Goal: Task Accomplishment & Management: Complete application form

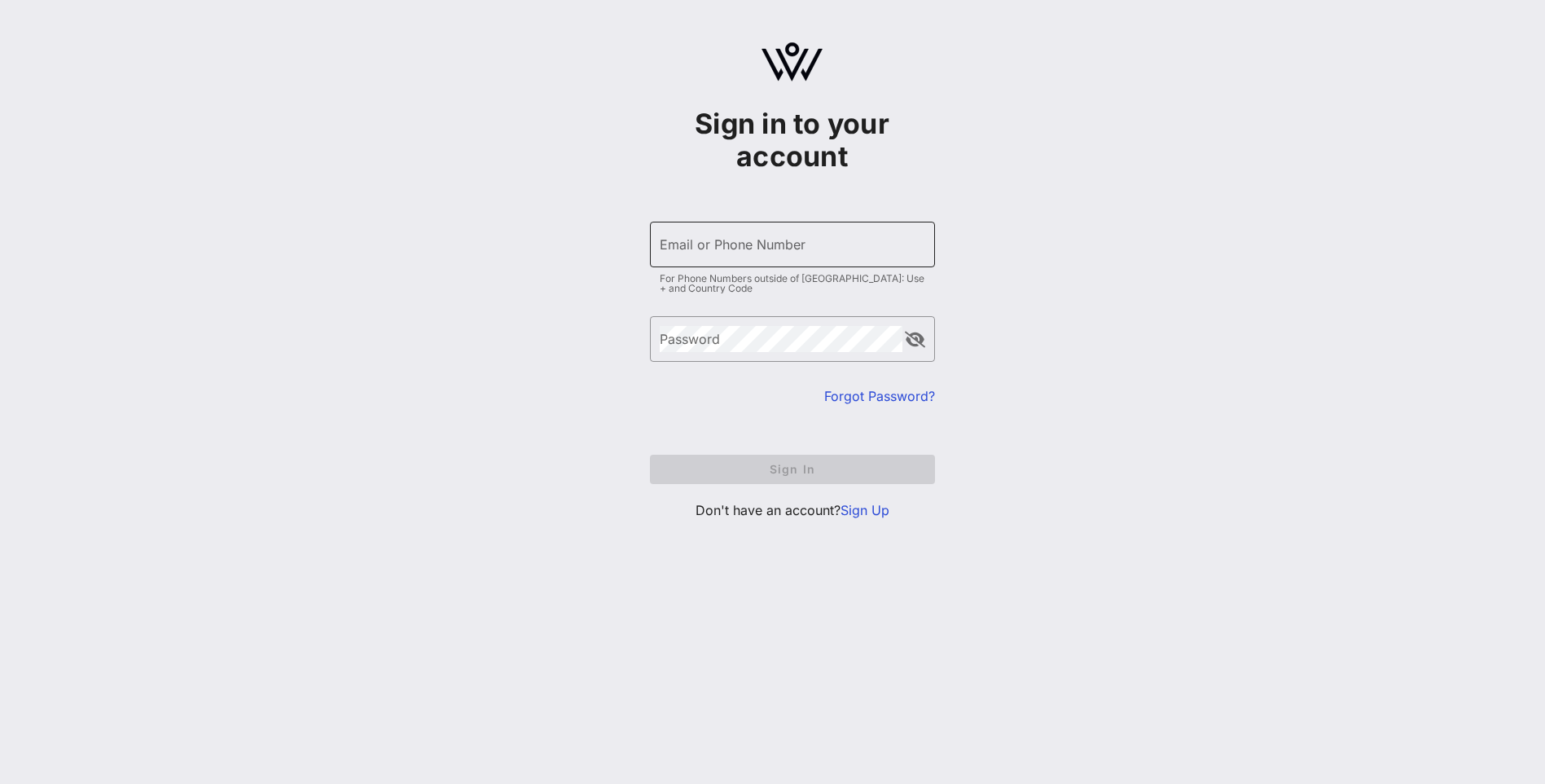
click at [717, 250] on input "Email or Phone Number" at bounding box center [793, 243] width 265 height 26
type input "[PERSON_NAME][EMAIL_ADDRESS][PERSON_NAME][DOMAIN_NAME]"
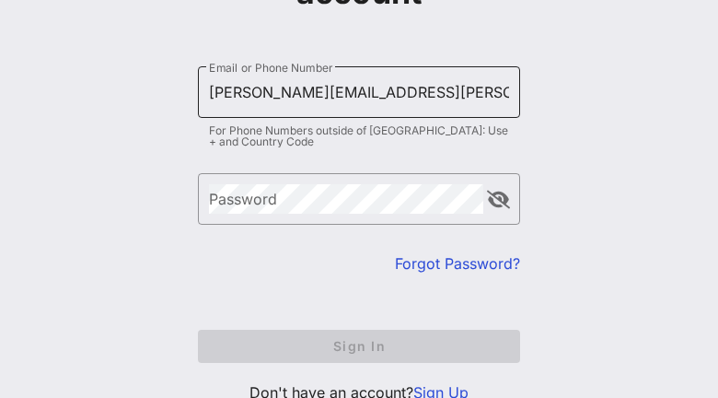
scroll to position [252, 0]
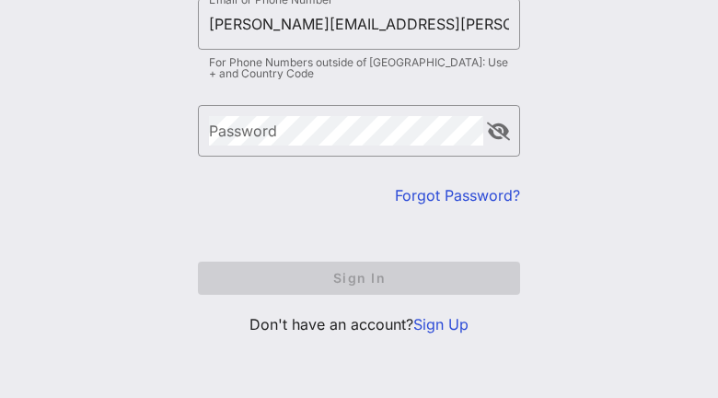
click at [428, 326] on link "Sign Up" at bounding box center [440, 324] width 55 height 18
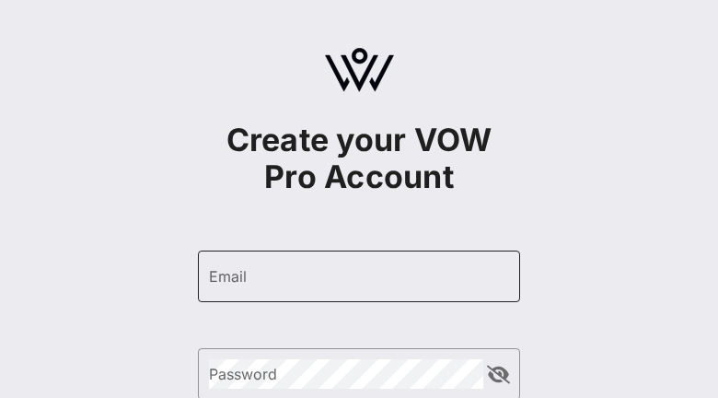
click at [311, 281] on input "Email" at bounding box center [359, 275] width 300 height 29
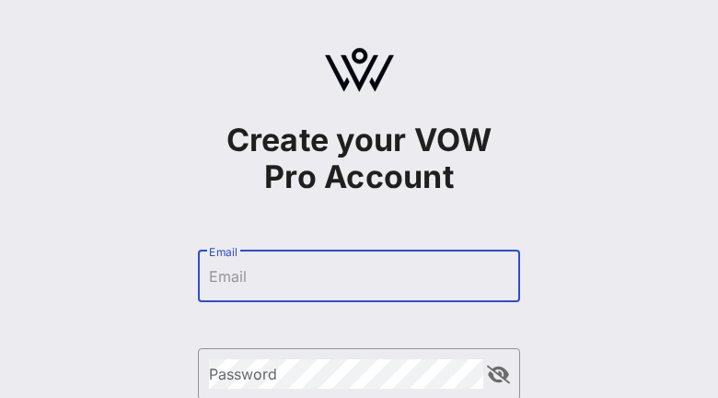
type input "[PERSON_NAME][EMAIL_ADDRESS][PERSON_NAME][DOMAIN_NAME]"
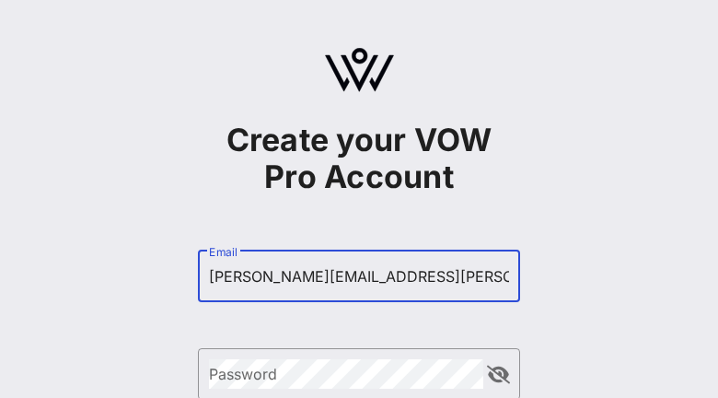
type input "[PERSON_NAME]"
type input "[PHONE_NUMBER]"
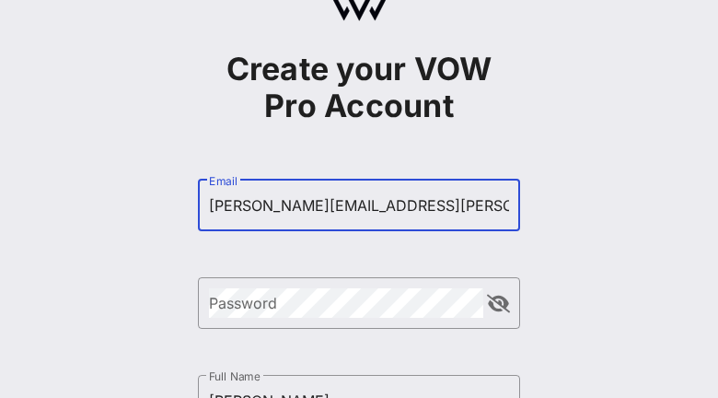
scroll to position [276, 0]
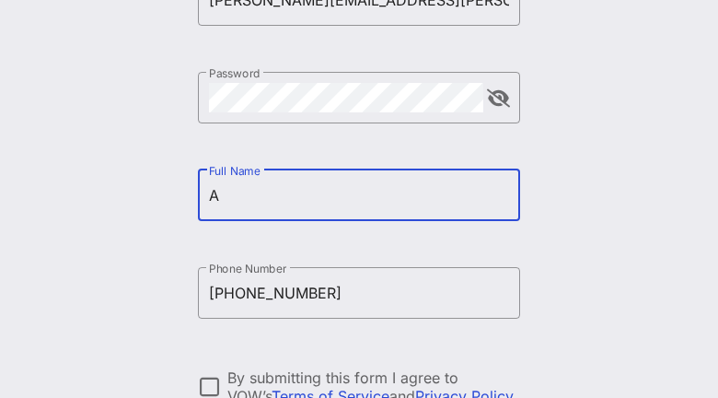
type input "[PERSON_NAME]"
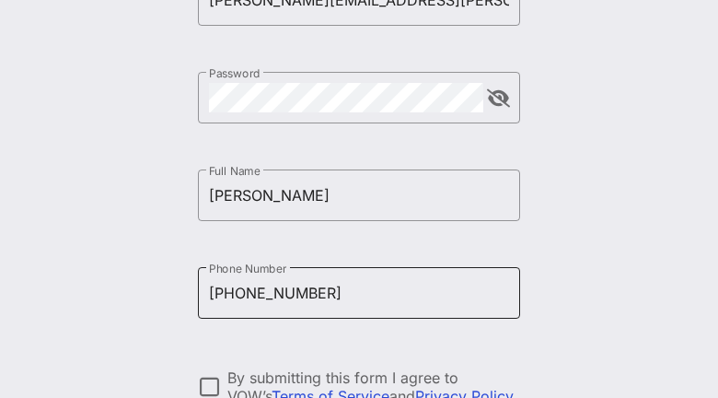
scroll to position [368, 0]
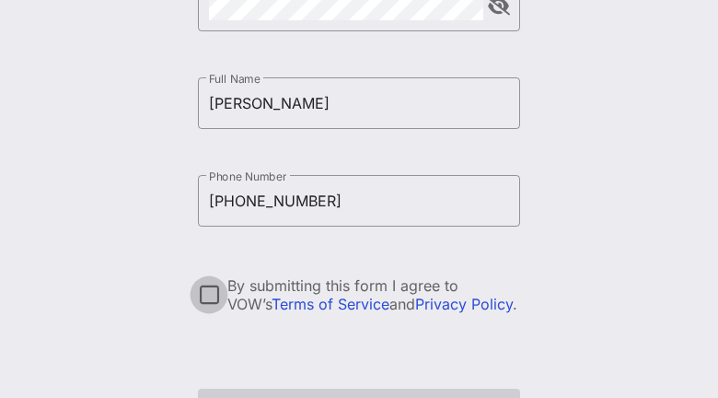
type input "[PHONE_NUMBER]"
click at [213, 293] on div at bounding box center [208, 294] width 31 height 31
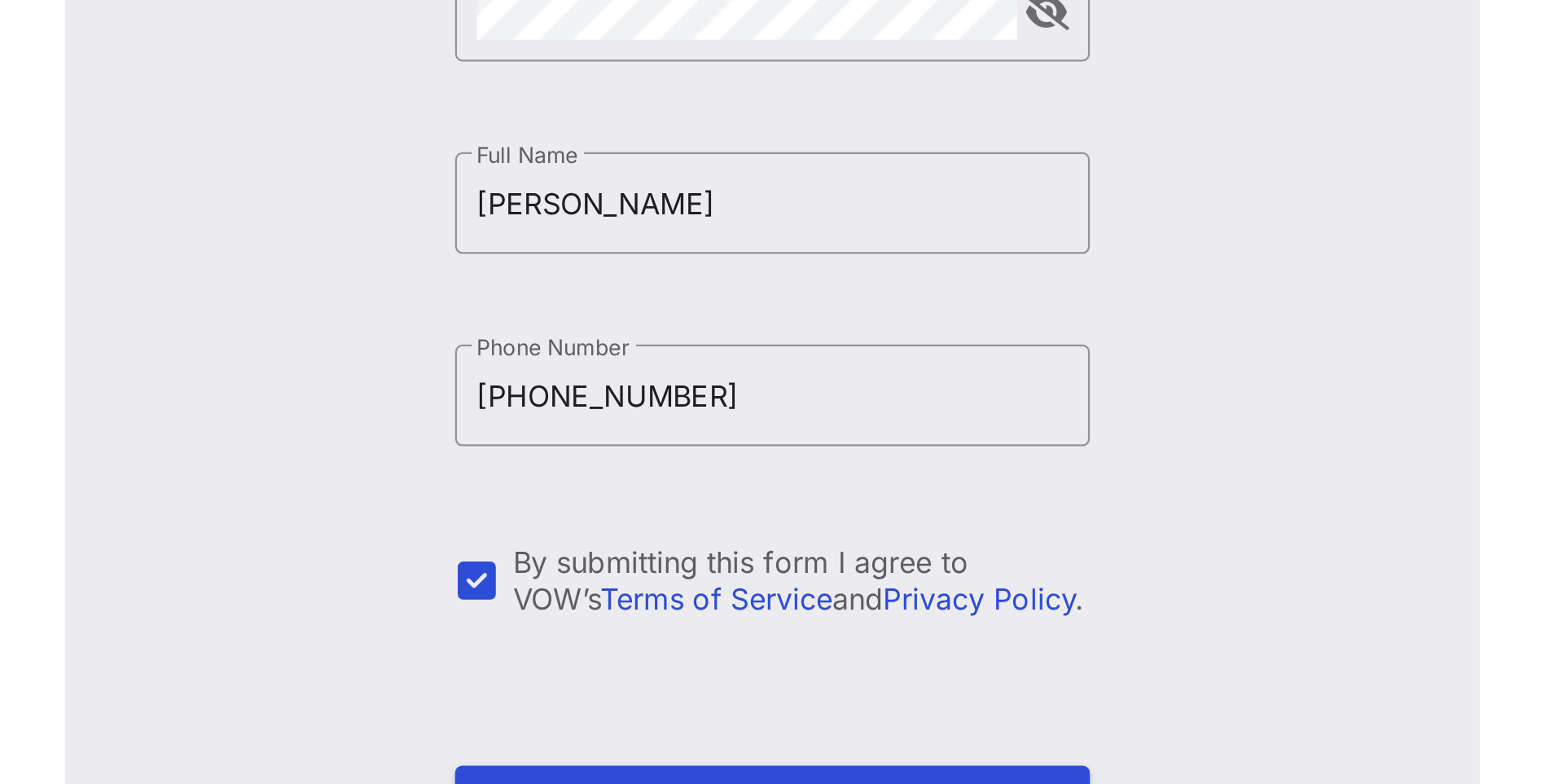
scroll to position [6, 0]
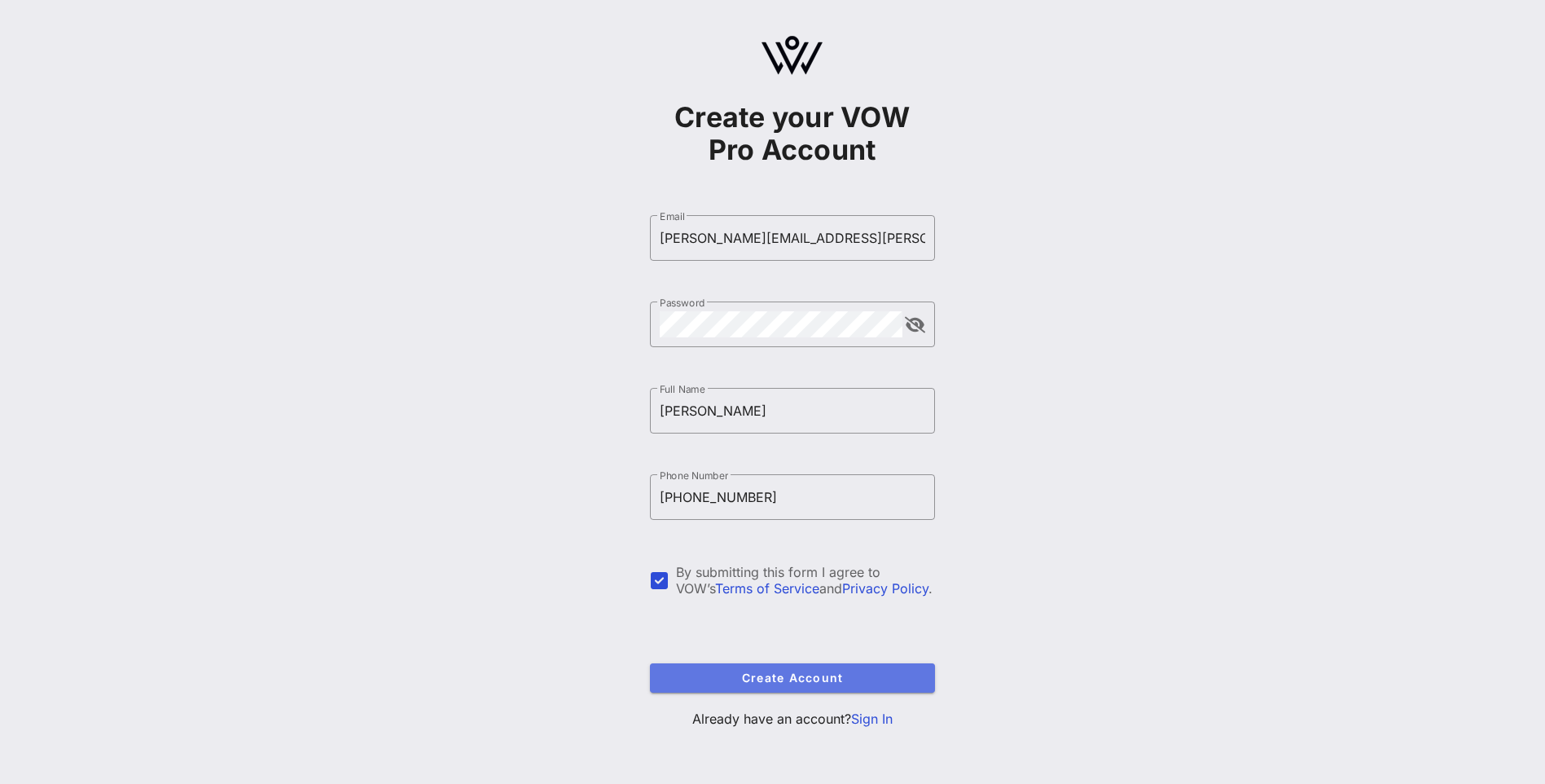
click at [723, 680] on span "Create Account" at bounding box center [792, 678] width 259 height 14
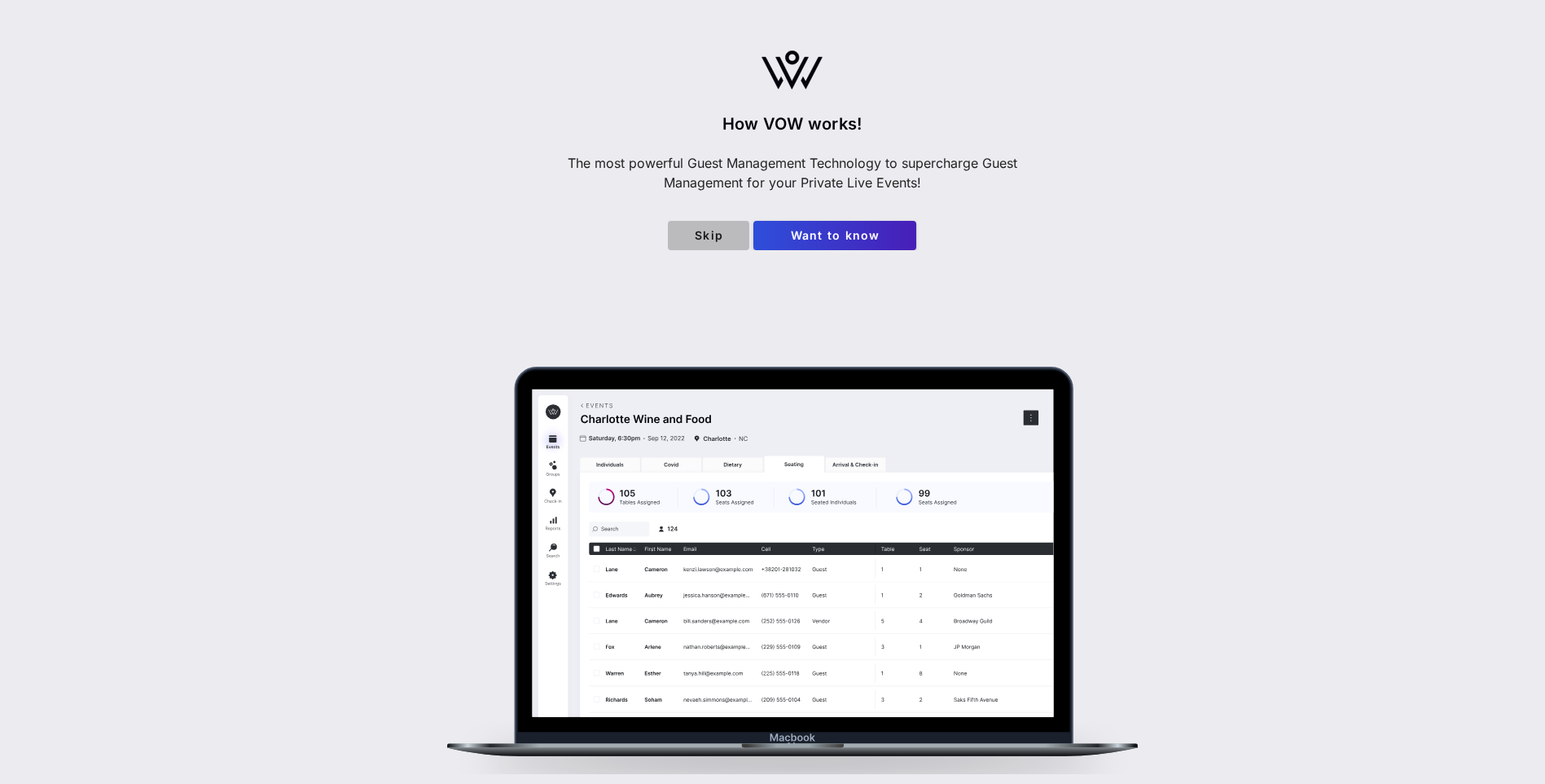
click at [708, 238] on span "Skip" at bounding box center [709, 235] width 56 height 14
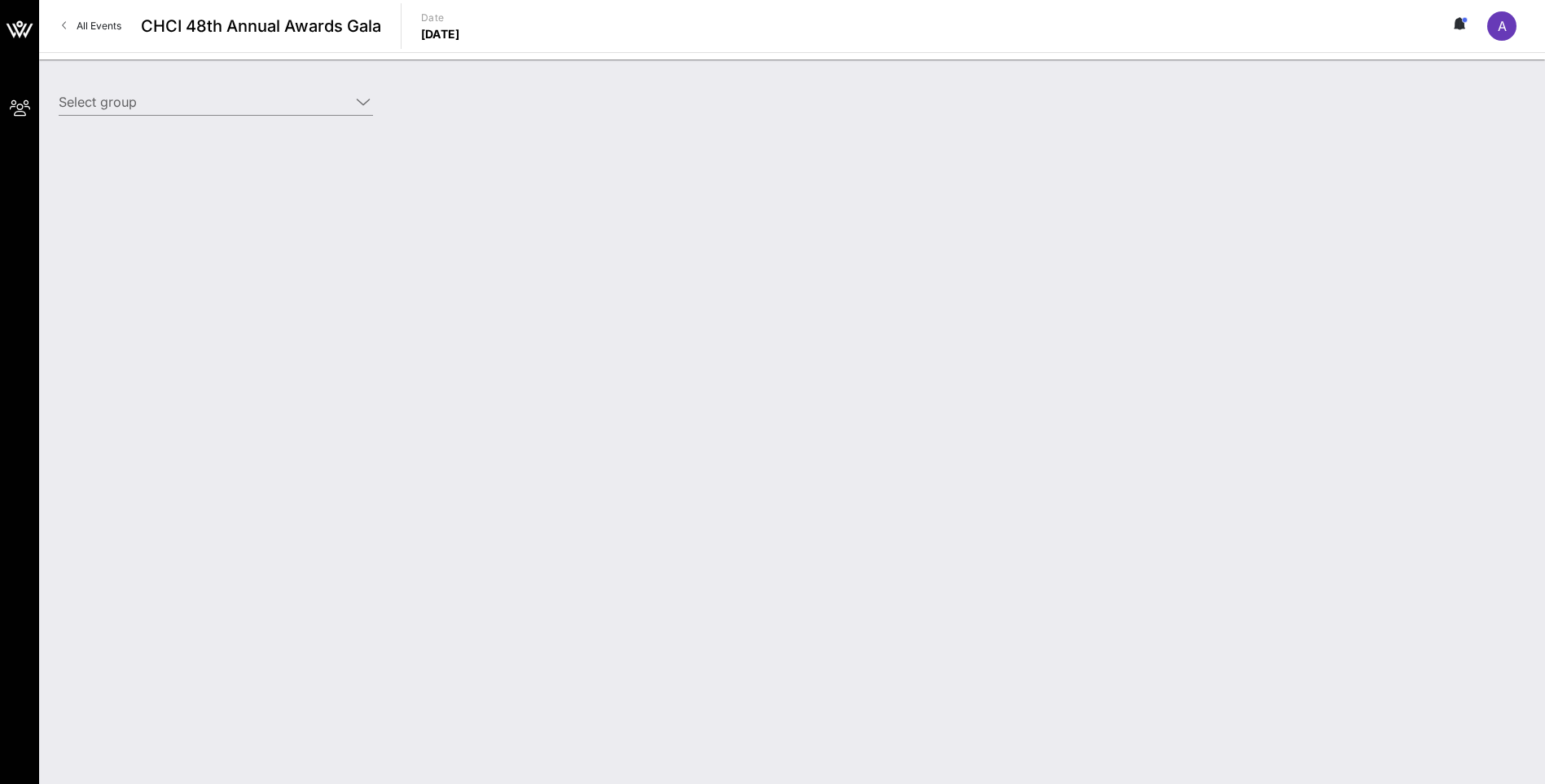
type input "Altria Client Services (Altria) [[PERSON_NAME], [PERSON_NAME][EMAIL_ADDRESS][PE…"
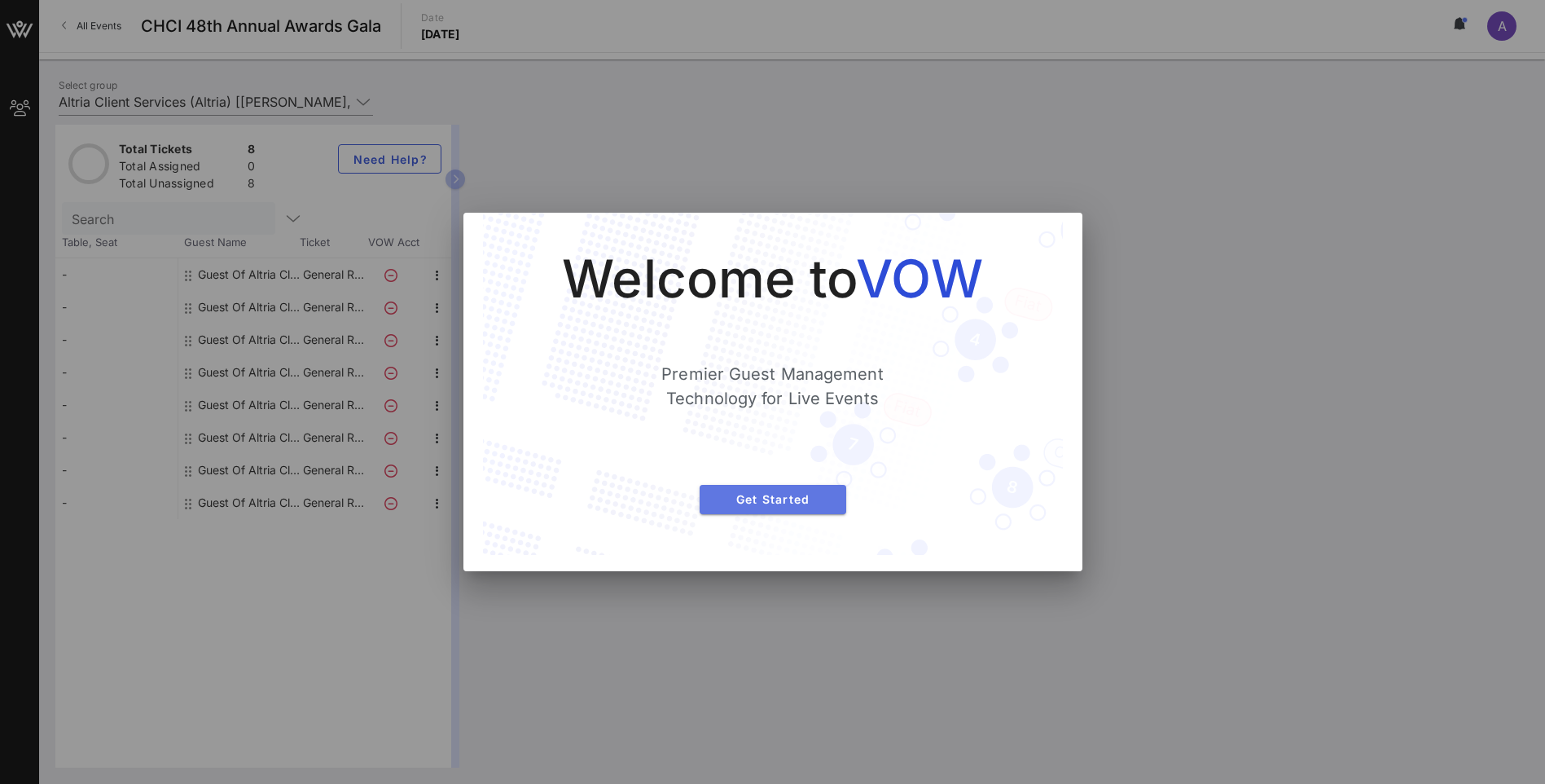
click at [771, 503] on span "Get Started" at bounding box center [772, 499] width 120 height 14
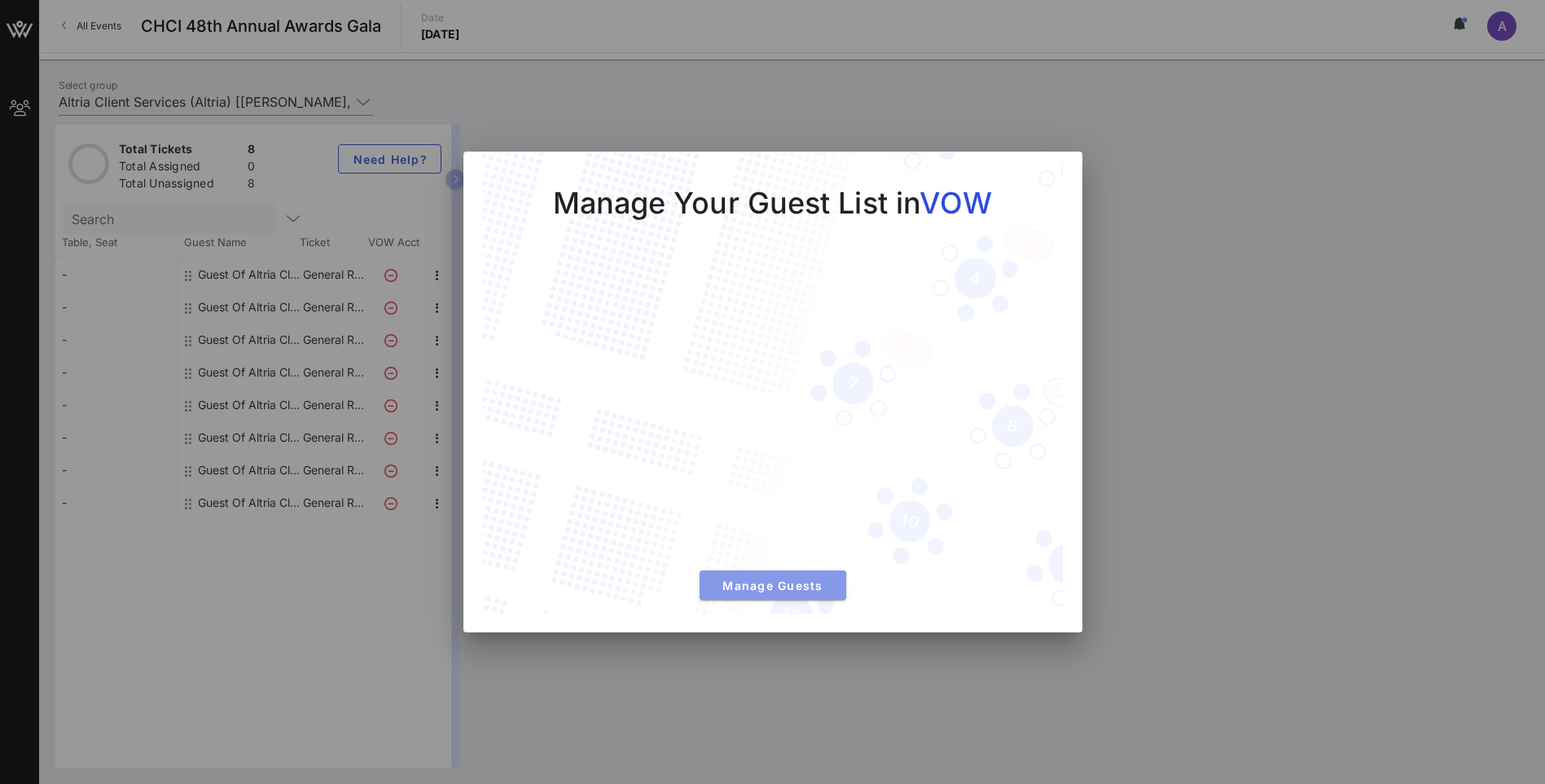
click at [780, 582] on span "Manage Guests" at bounding box center [772, 586] width 120 height 14
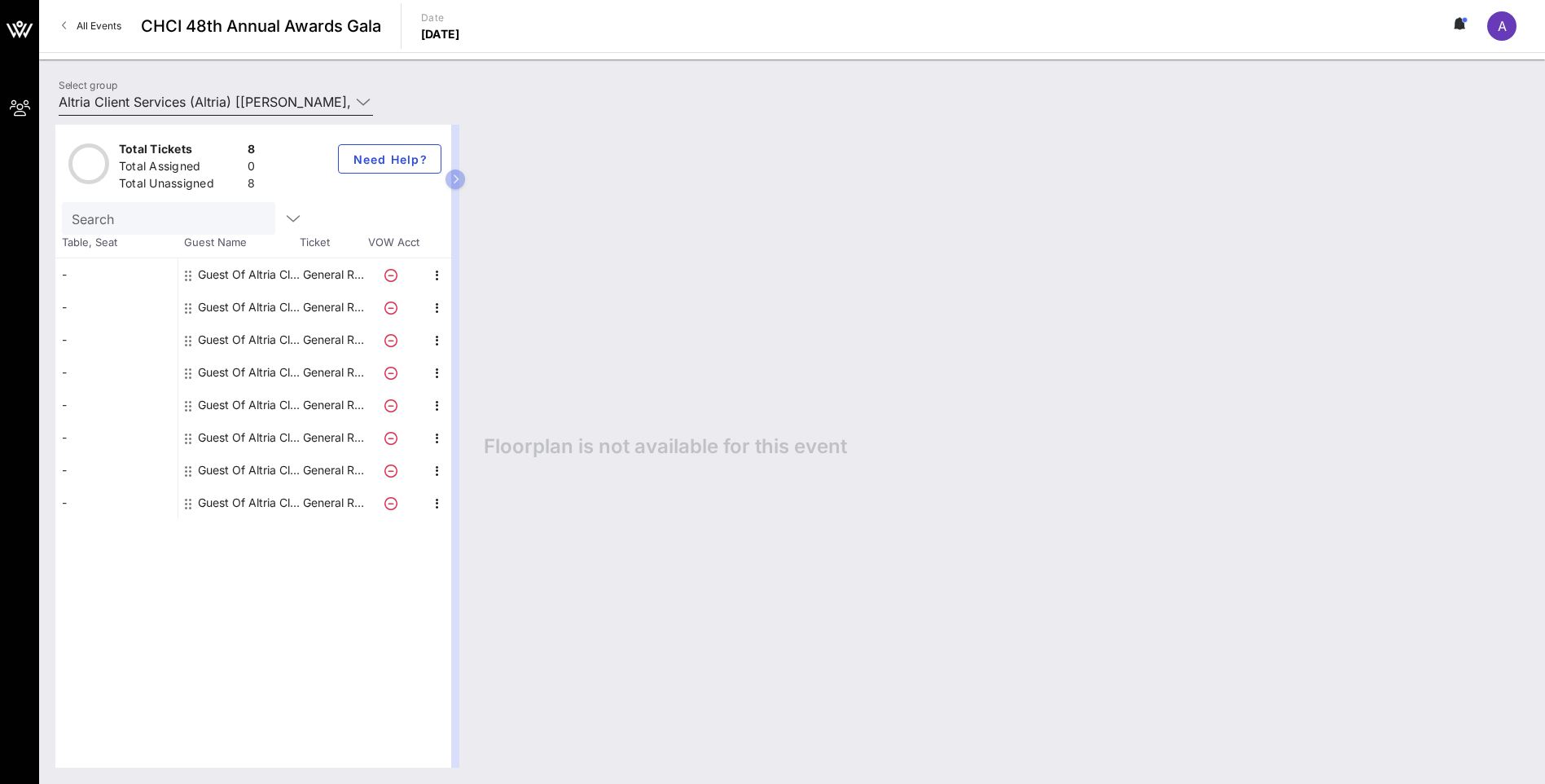
click at [360, 102] on icon at bounding box center [363, 102] width 15 height 19
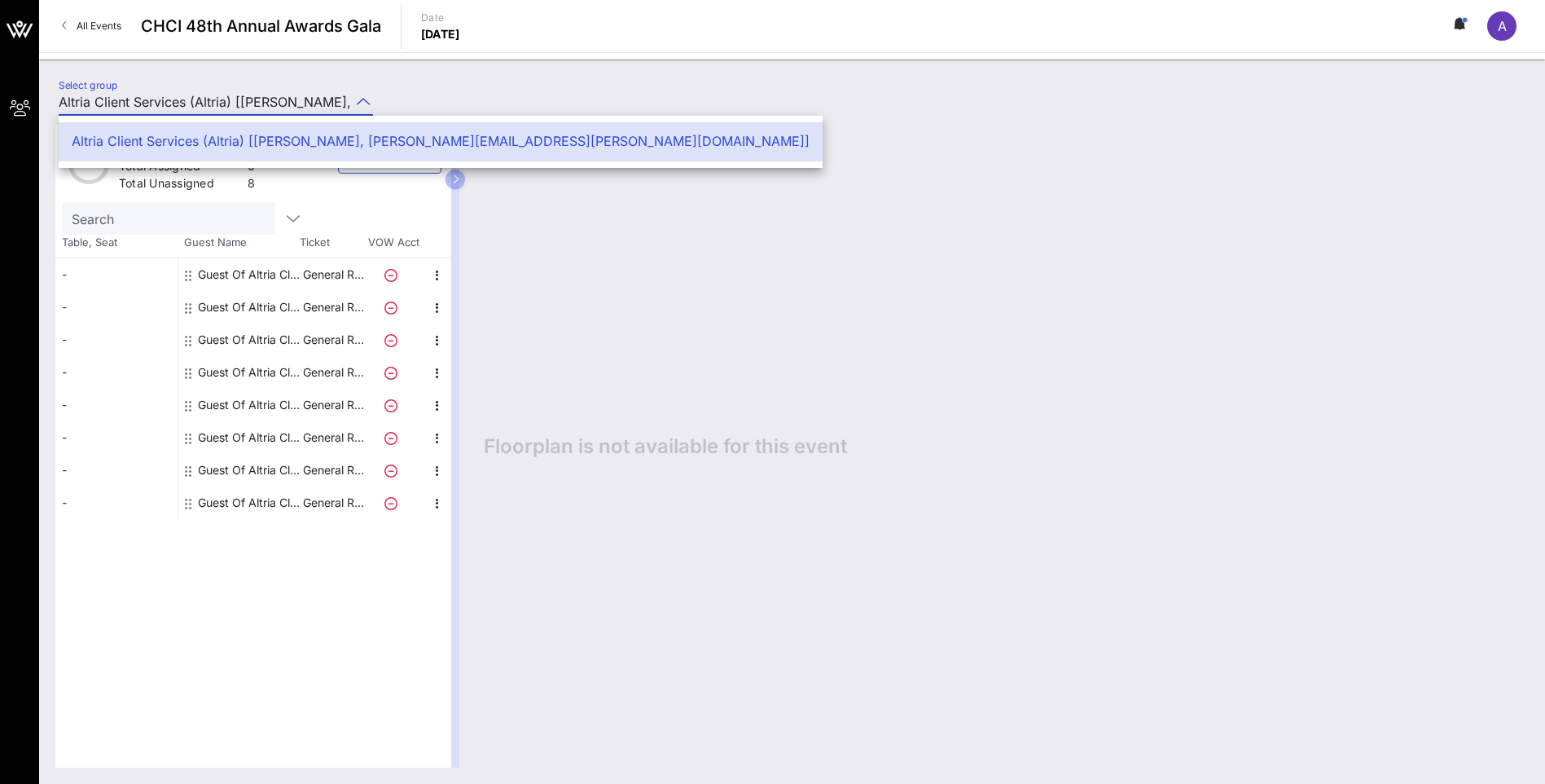
scroll to position [0, 211]
click at [360, 102] on icon at bounding box center [363, 102] width 15 height 19
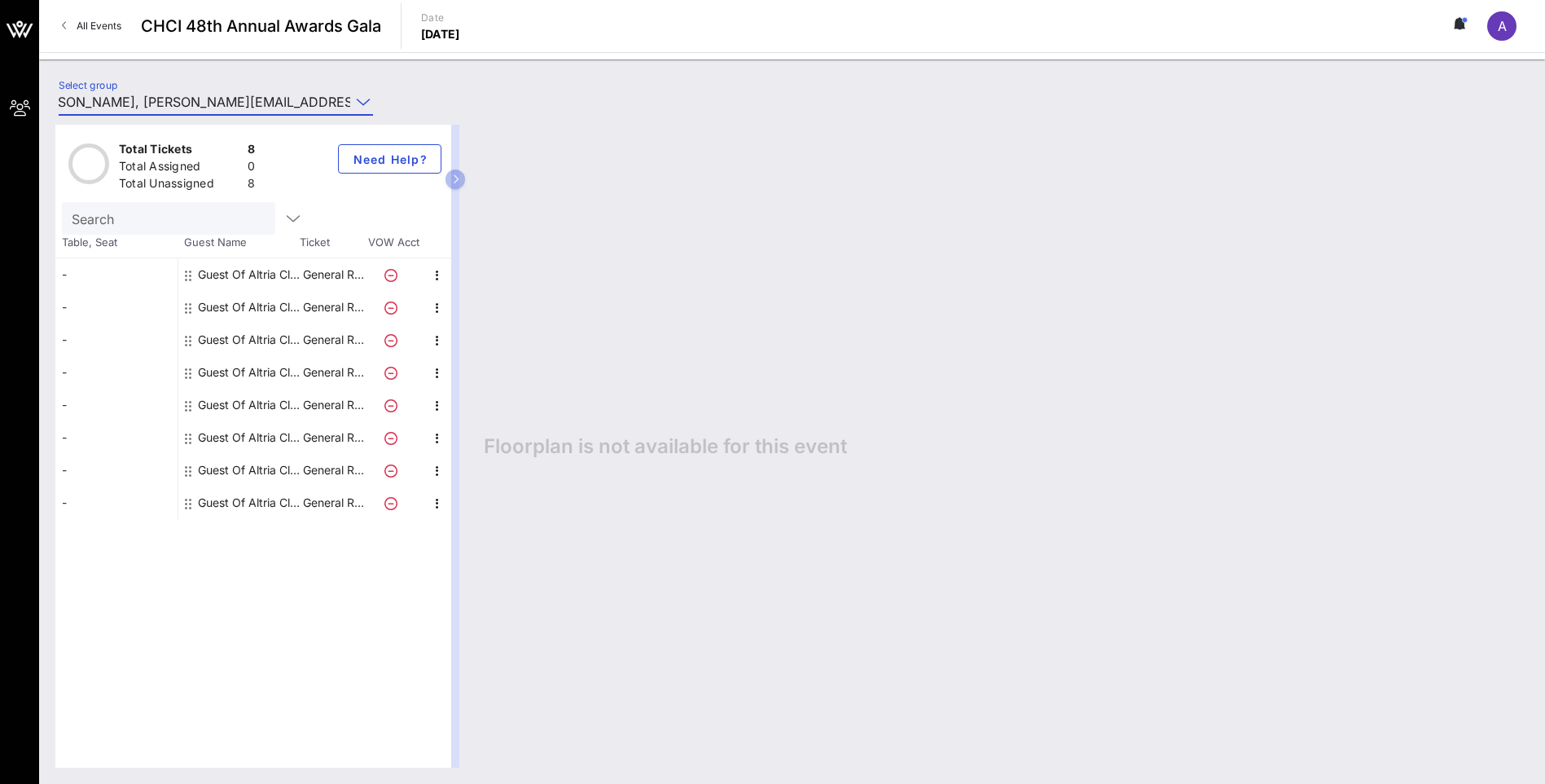
scroll to position [0, 0]
click at [395, 272] on icon at bounding box center [390, 275] width 13 height 13
click at [229, 274] on div "Guest Of Altria Client Services" at bounding box center [250, 274] width 103 height 33
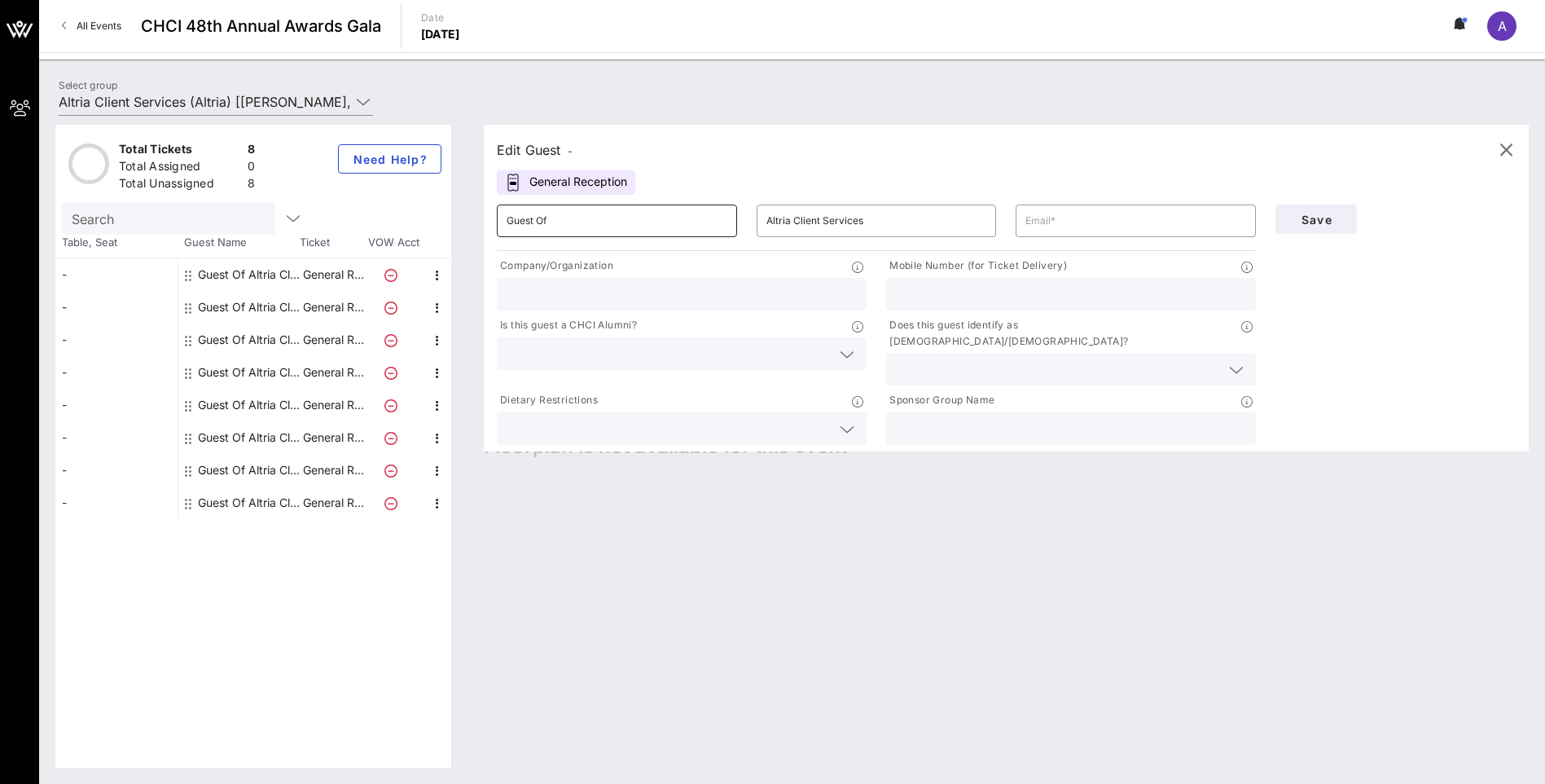
click at [677, 226] on input "Guest Of" at bounding box center [617, 220] width 220 height 26
click at [1513, 144] on icon "button" at bounding box center [1506, 150] width 19 height 19
